Goal: Transaction & Acquisition: Purchase product/service

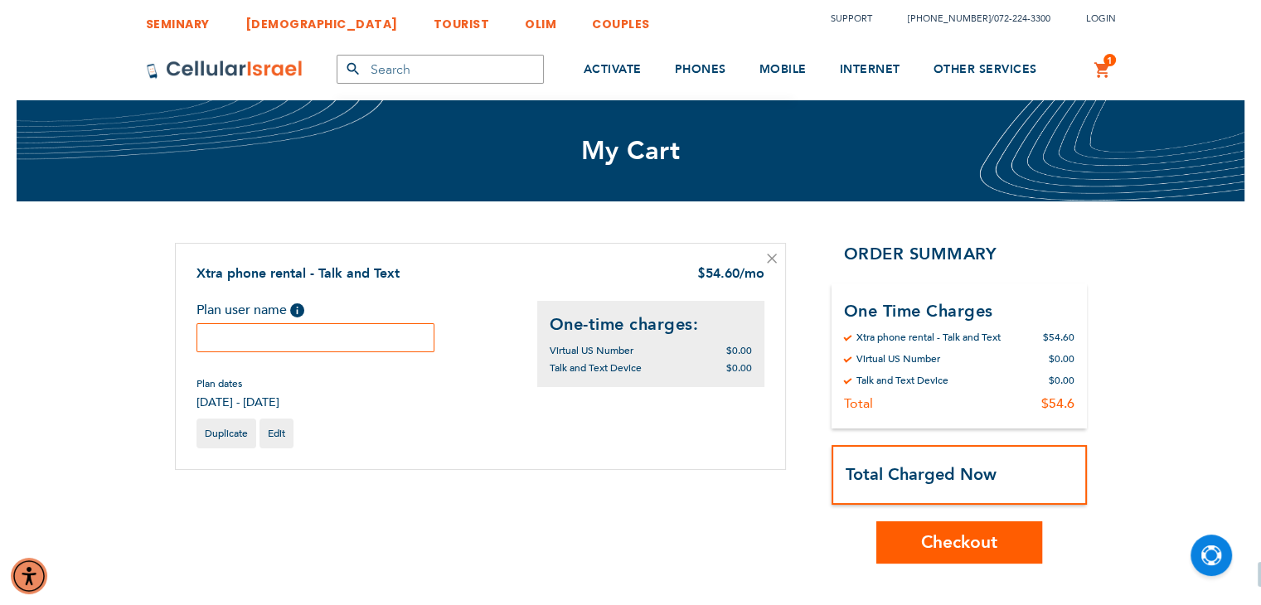
click at [289, 334] on input "text" at bounding box center [315, 337] width 239 height 29
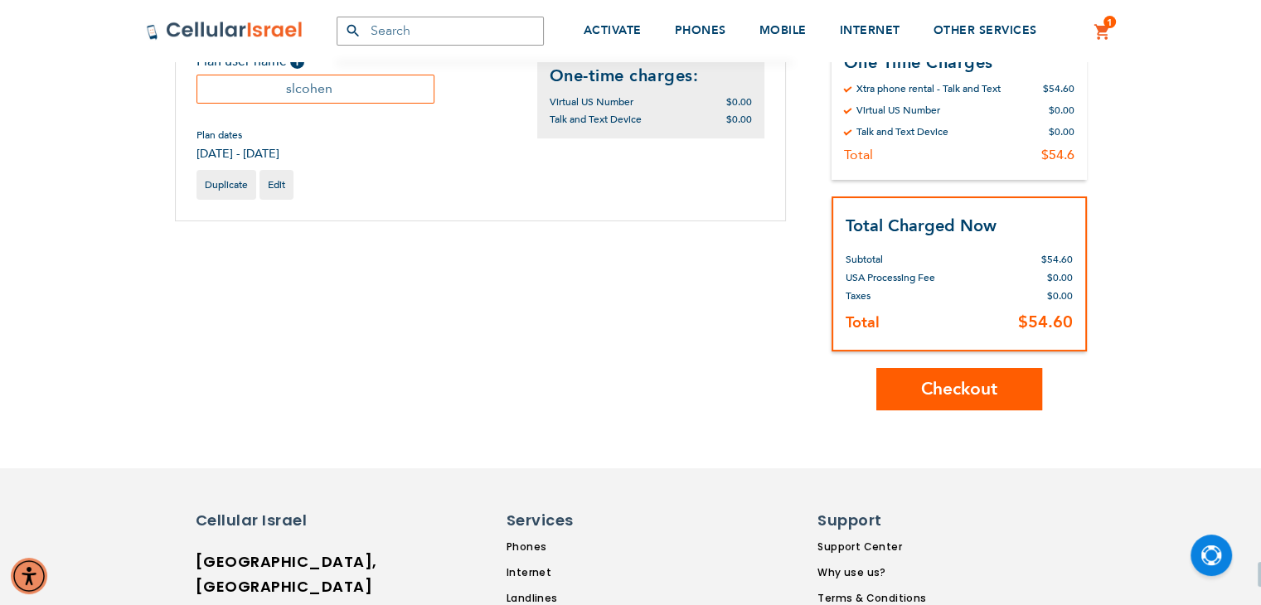
scroll to position [269, 0]
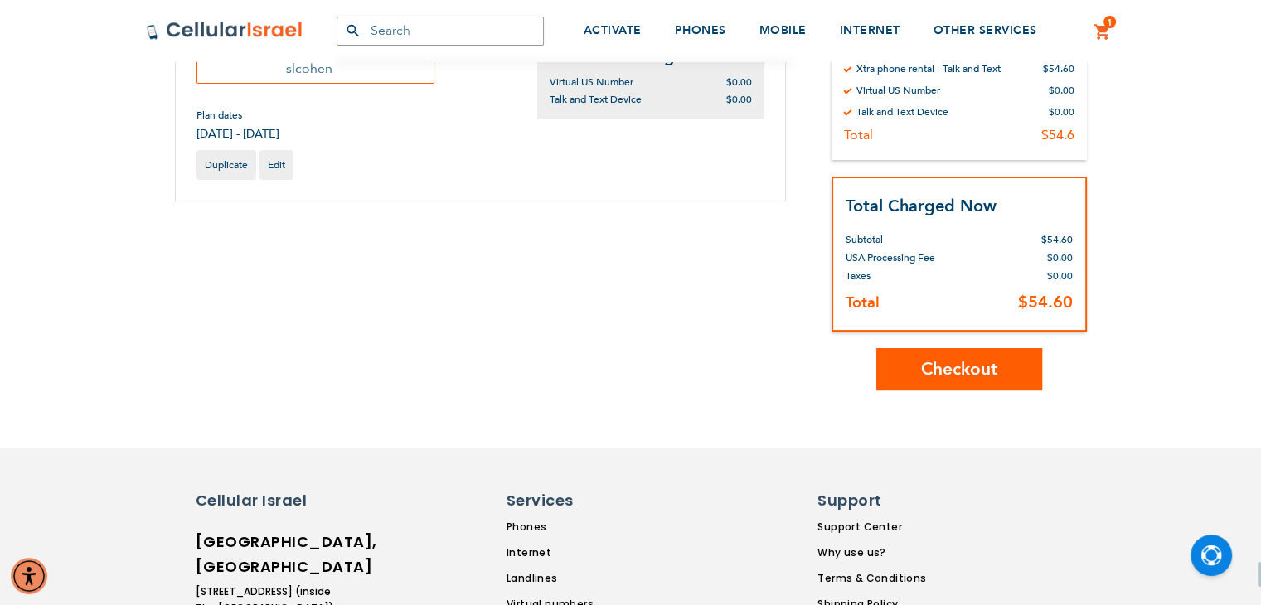
type input "slcohen"
click at [925, 357] on span "Checkout" at bounding box center [959, 369] width 76 height 24
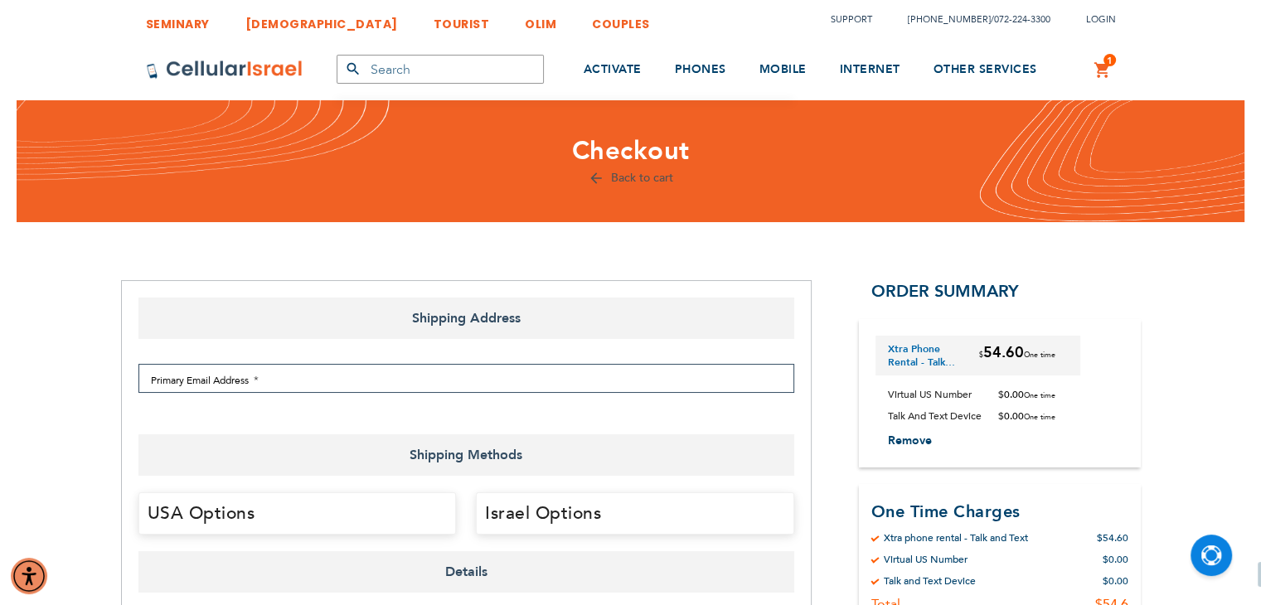
select select "US"
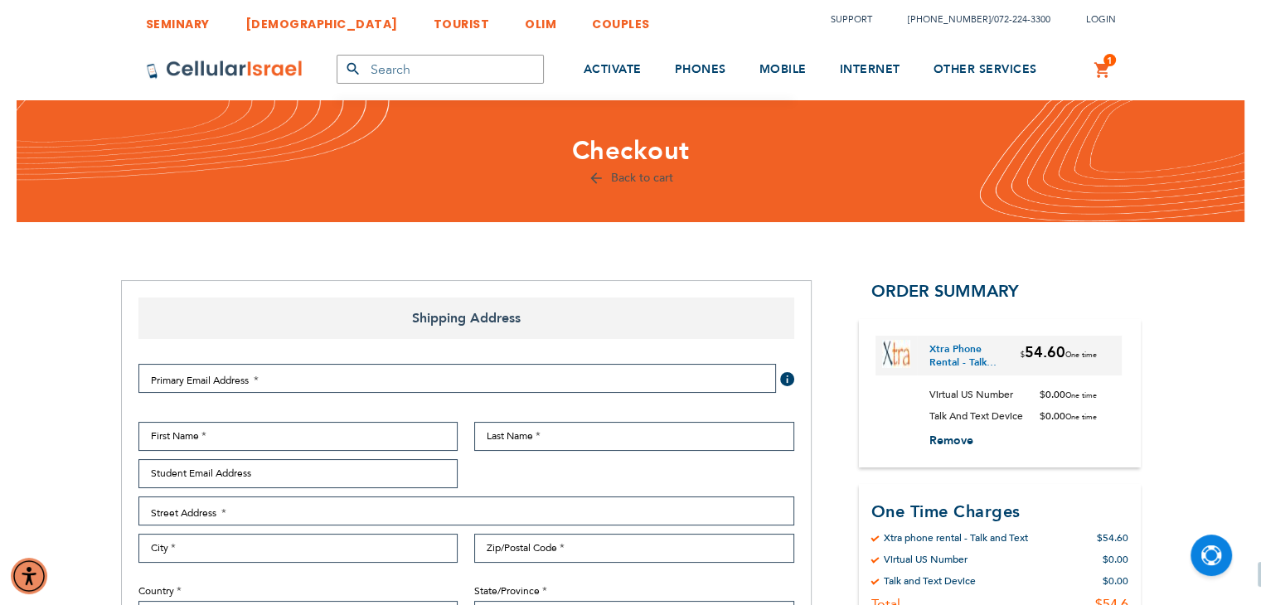
checkbox input "true"
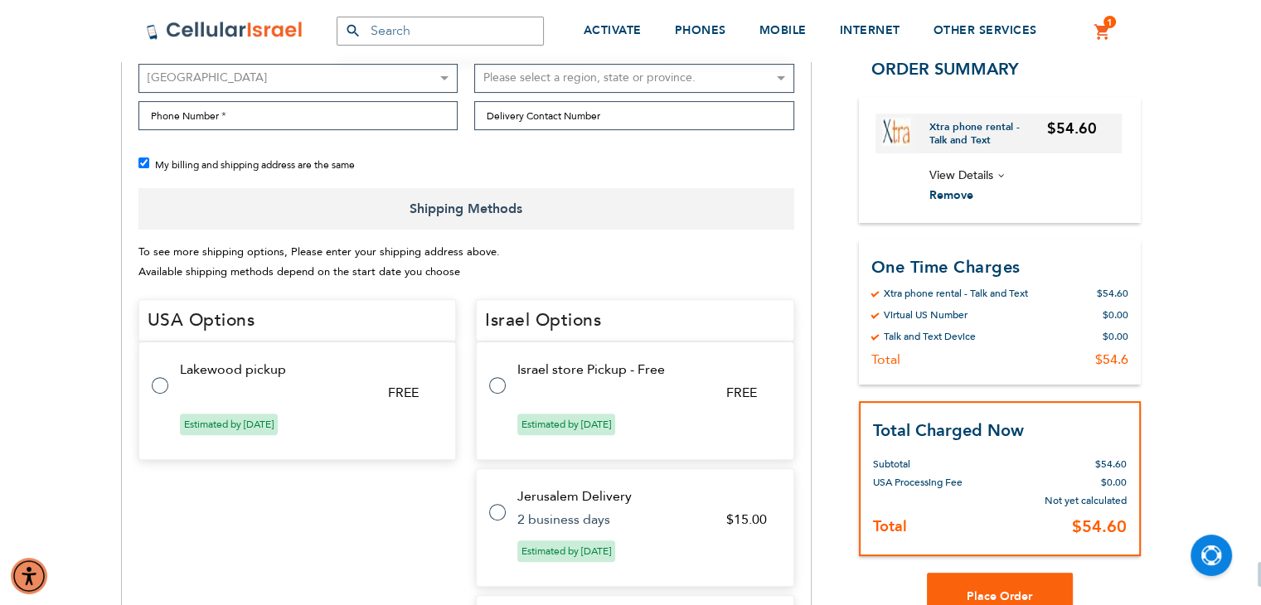
scroll to position [564, 0]
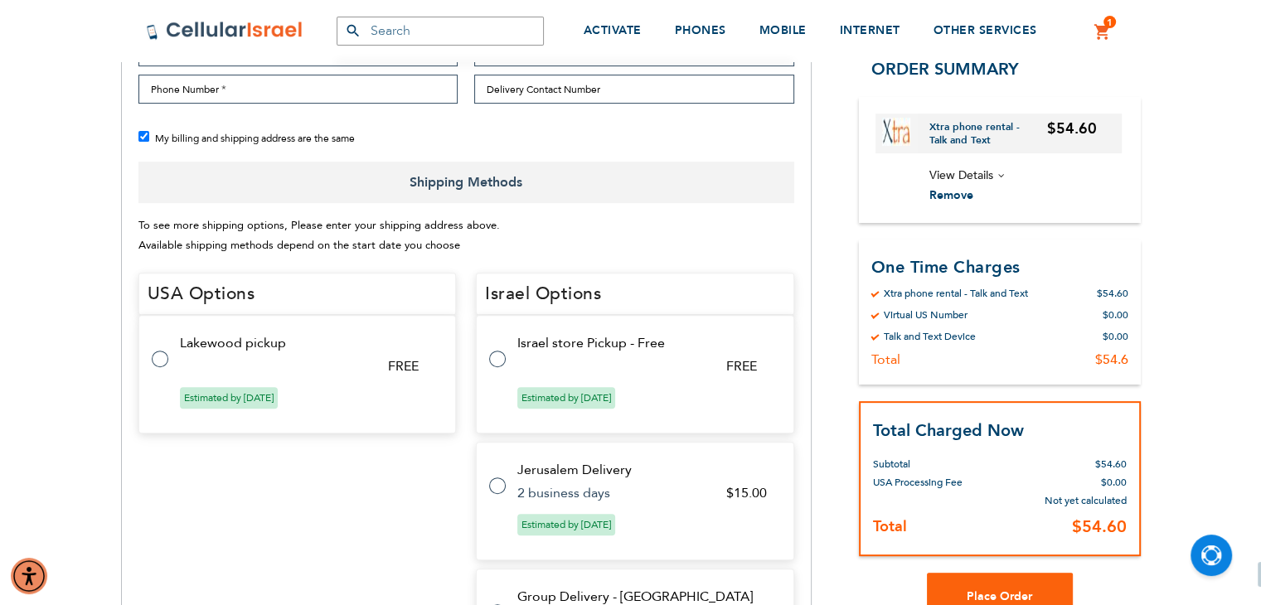
click at [505, 359] on tr "Israel store Pickup - Free FREE Estimated by [DATE]" at bounding box center [635, 374] width 318 height 119
radio input "true"
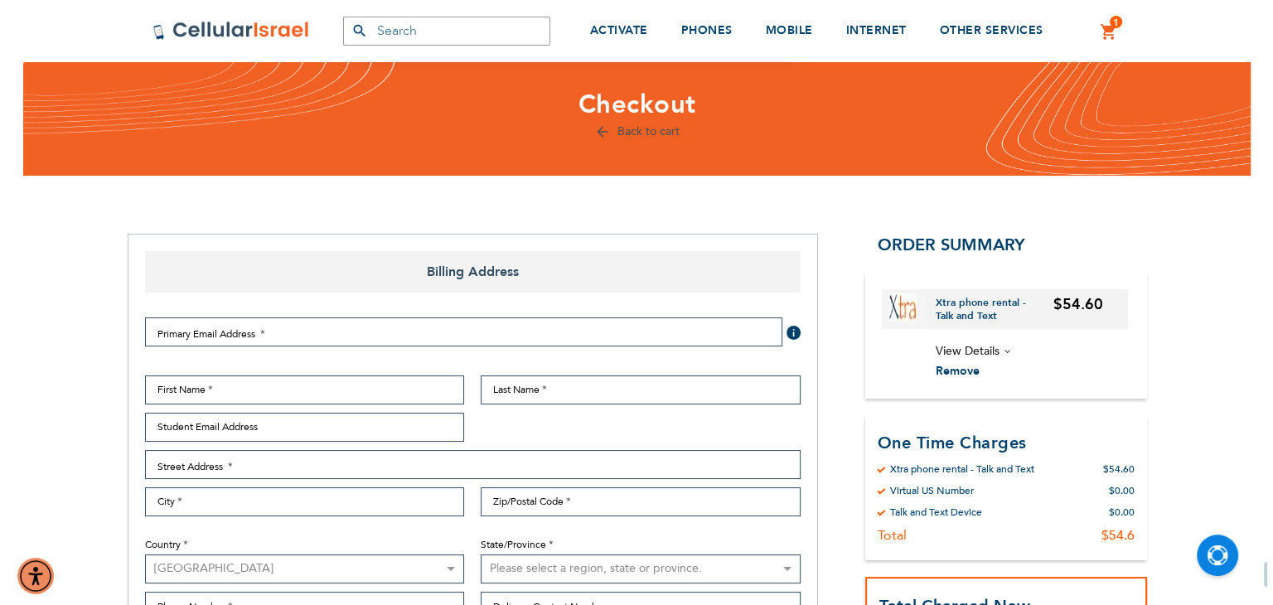
scroll to position [40, 0]
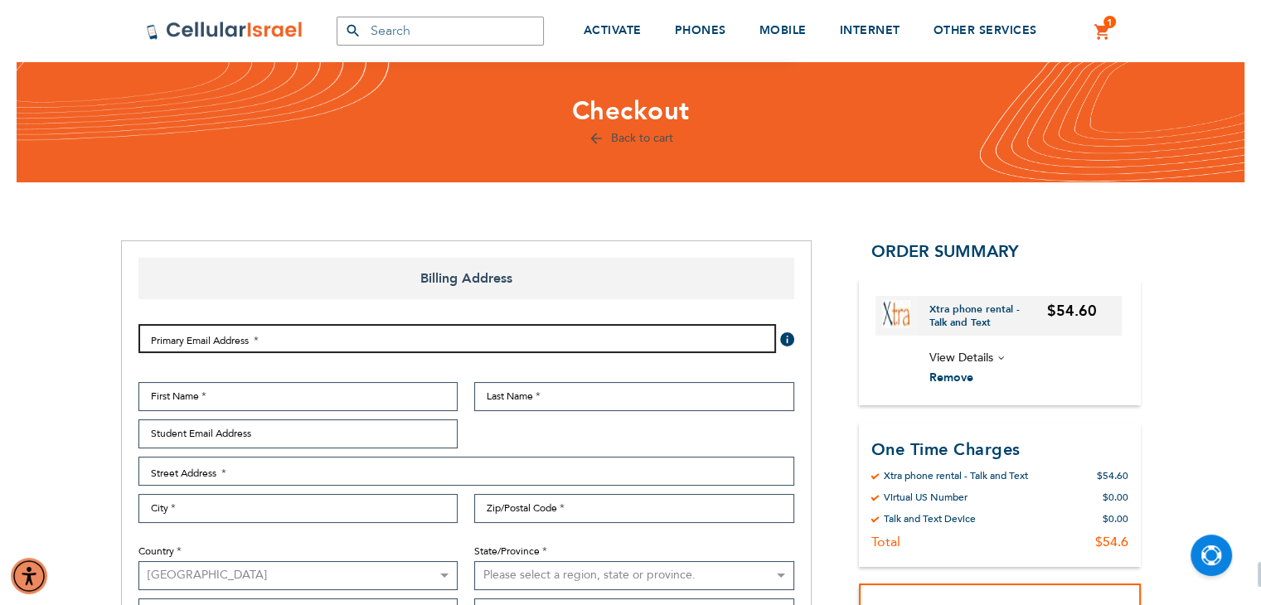
click at [405, 342] on input "Email Address" at bounding box center [457, 338] width 638 height 29
type input "[EMAIL_ADDRESS][DOMAIN_NAME]"
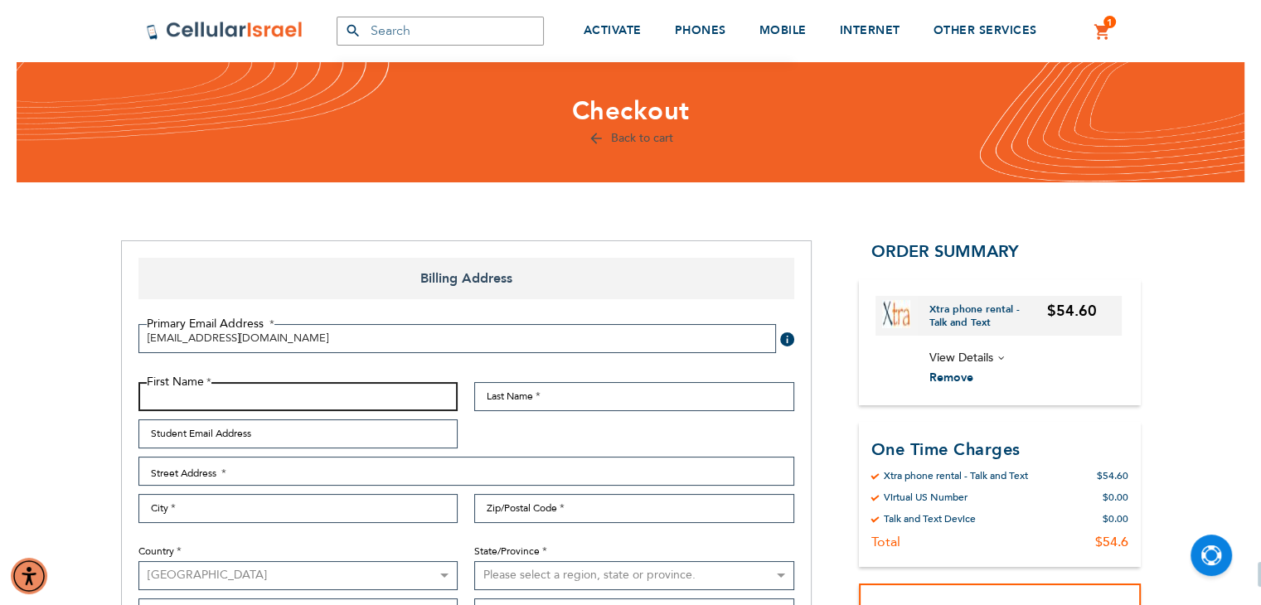
click at [298, 406] on input "First Name" at bounding box center [298, 396] width 320 height 29
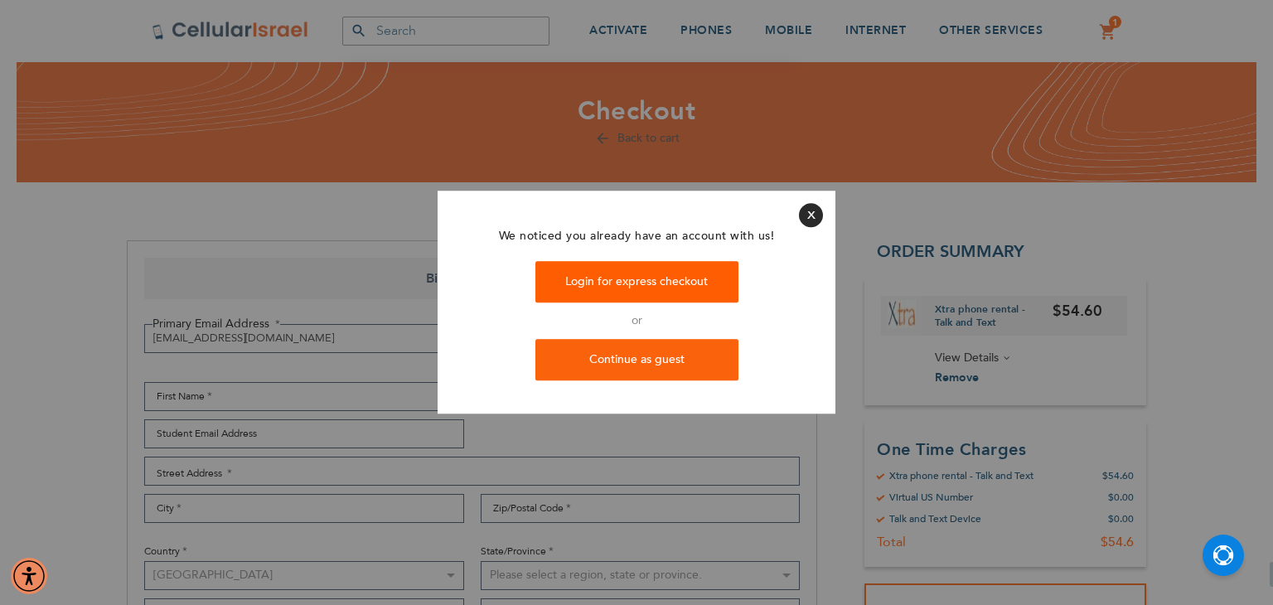
click at [637, 286] on link "Login for express checkout" at bounding box center [637, 281] width 203 height 41
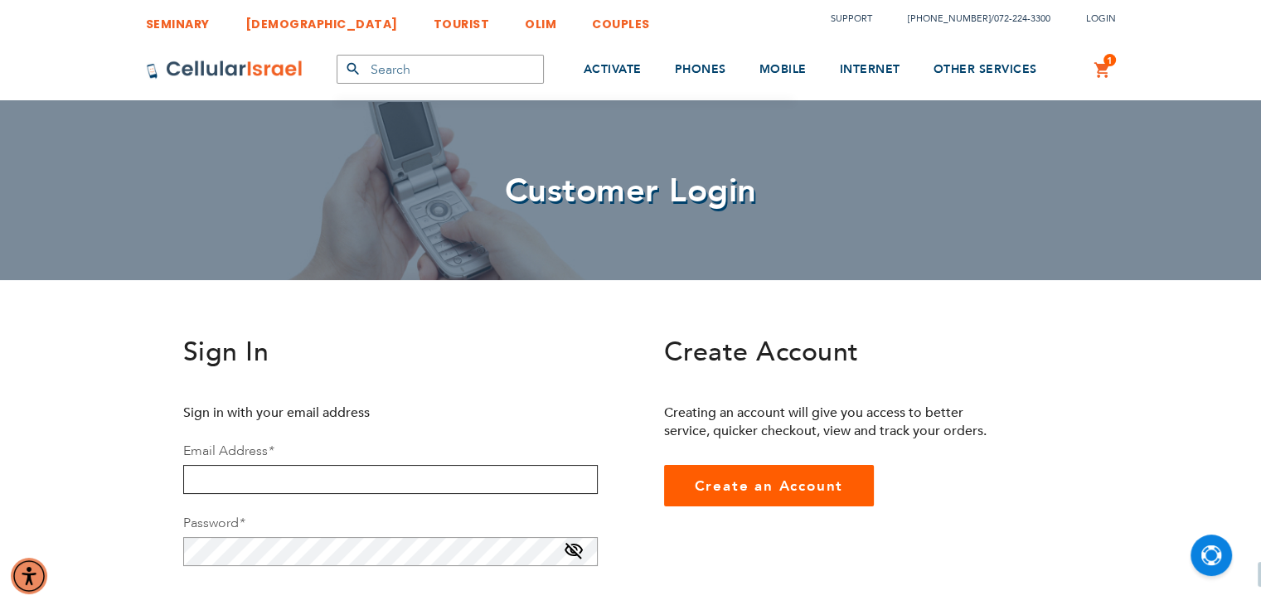
type input "[EMAIL_ADDRESS][DOMAIN_NAME]"
click at [565, 550] on span at bounding box center [574, 554] width 20 height 27
click at [565, 550] on span at bounding box center [574, 555] width 20 height 27
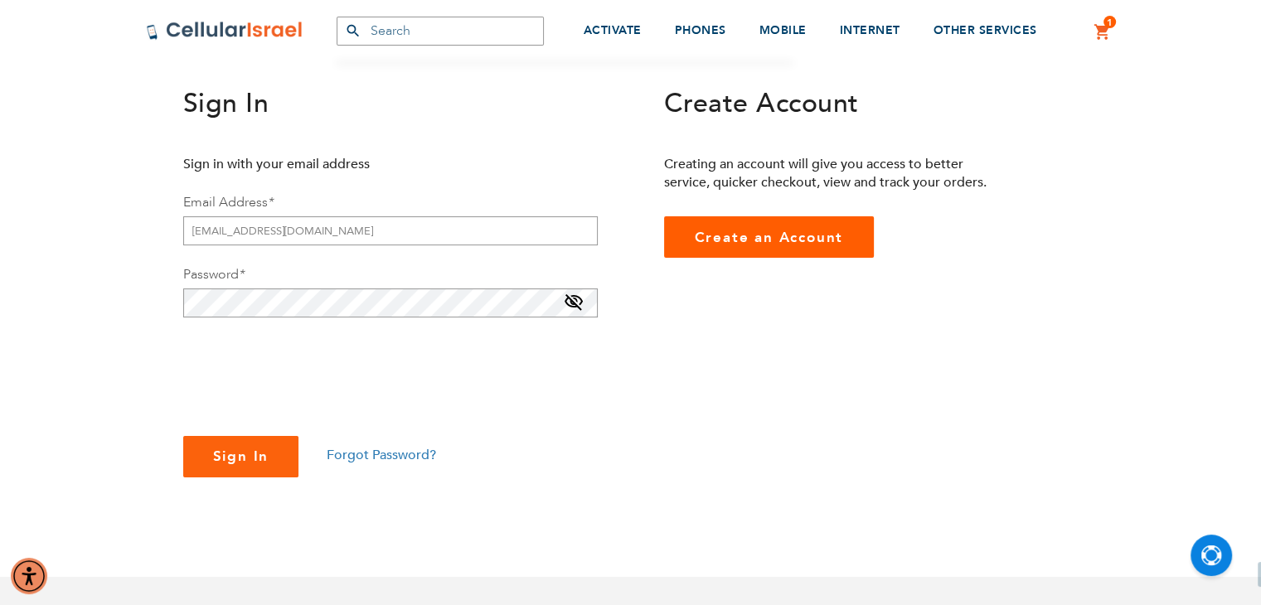
checkbox input "true"
click at [269, 448] on button "Sign In" at bounding box center [241, 456] width 116 height 41
